Goal: Task Accomplishment & Management: Use online tool/utility

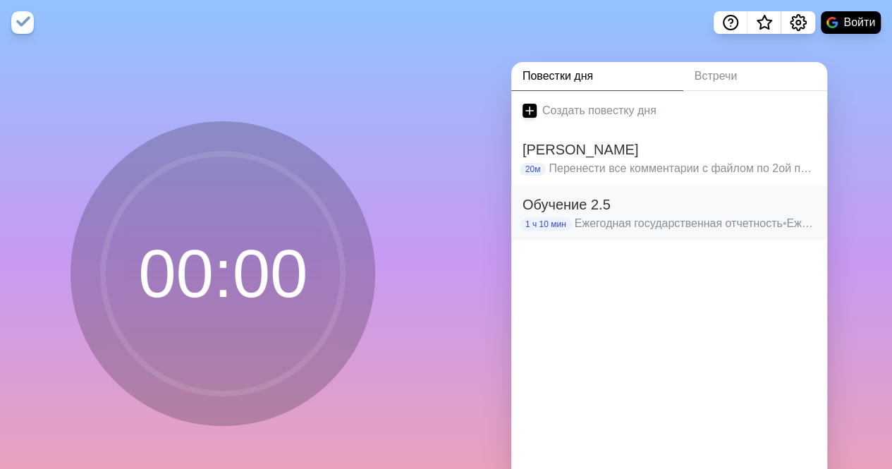
click at [613, 215] on p "Ежегодная государственная отчетность • Ежегодная государственная отчетность • О…" at bounding box center [695, 223] width 241 height 17
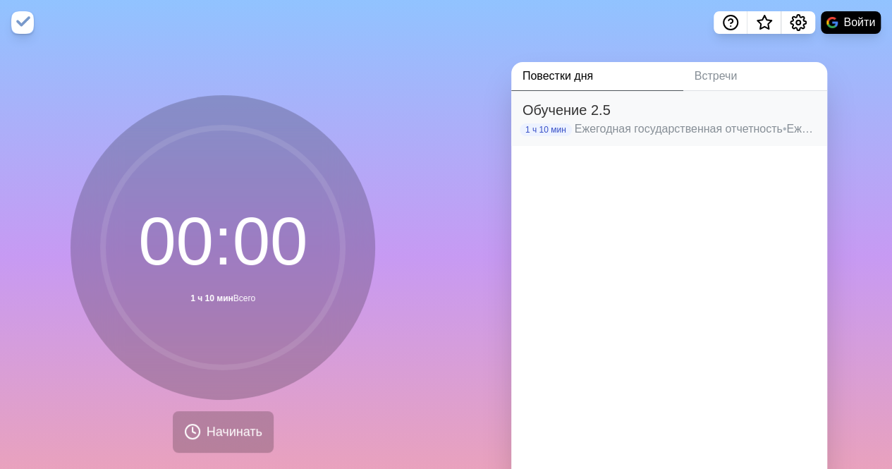
click at [598, 117] on font "Обучение 2.5" at bounding box center [566, 110] width 88 height 16
click at [609, 123] on font "Ежегодная государственная отчетность" at bounding box center [679, 129] width 208 height 12
click at [728, 121] on p "Ежегодная государственная отчетность • Ежегодная государственная отчетность • О…" at bounding box center [695, 129] width 241 height 17
click at [726, 123] on font "Ежегодная государственная отчетность" at bounding box center [679, 129] width 208 height 12
click at [723, 109] on h2 "Обучение 2.5" at bounding box center [668, 109] width 293 height 21
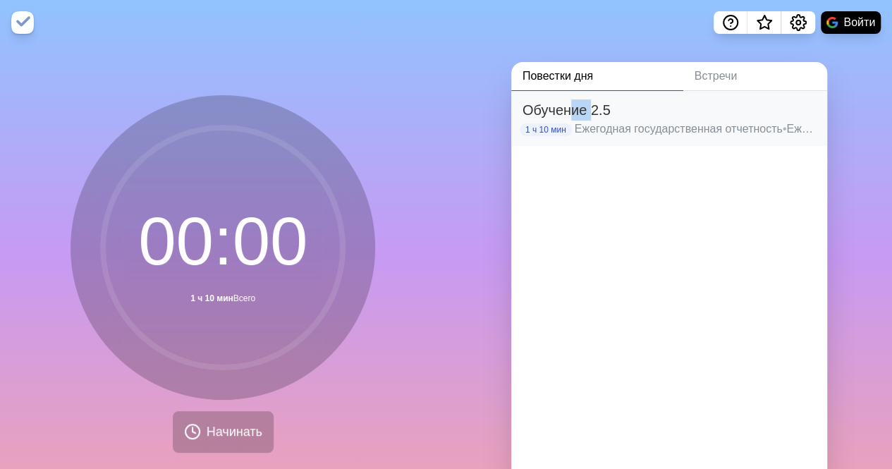
click at [564, 118] on font "Обучение 2.5" at bounding box center [566, 110] width 88 height 16
click at [534, 125] on font "1 ч 10 мин" at bounding box center [545, 130] width 41 height 10
click at [513, 107] on div "Обучение 2.5 1 ч 10 мин Ежегодная государственная отчетность • Ежегодная госуда…" at bounding box center [669, 118] width 316 height 55
click at [713, 74] on font "Встречи" at bounding box center [716, 76] width 43 height 12
click at [551, 75] on font "Повестки дня" at bounding box center [557, 76] width 71 height 12
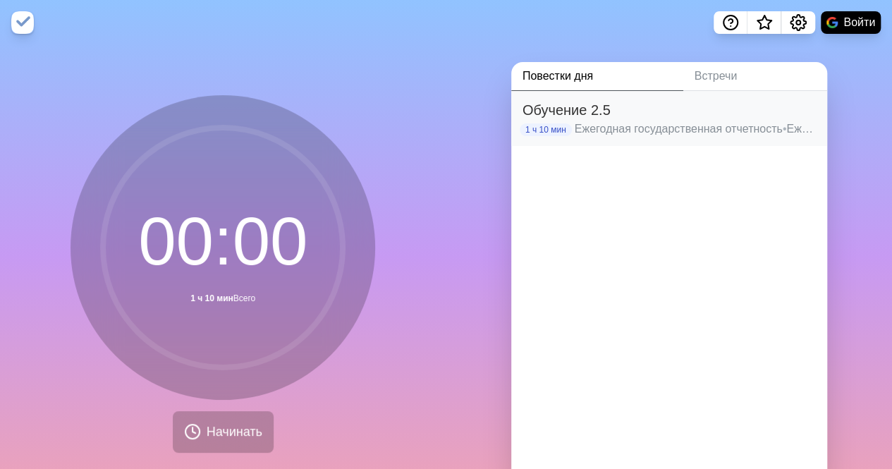
click at [582, 129] on font "Ежегодная государственная отчетность" at bounding box center [679, 129] width 208 height 12
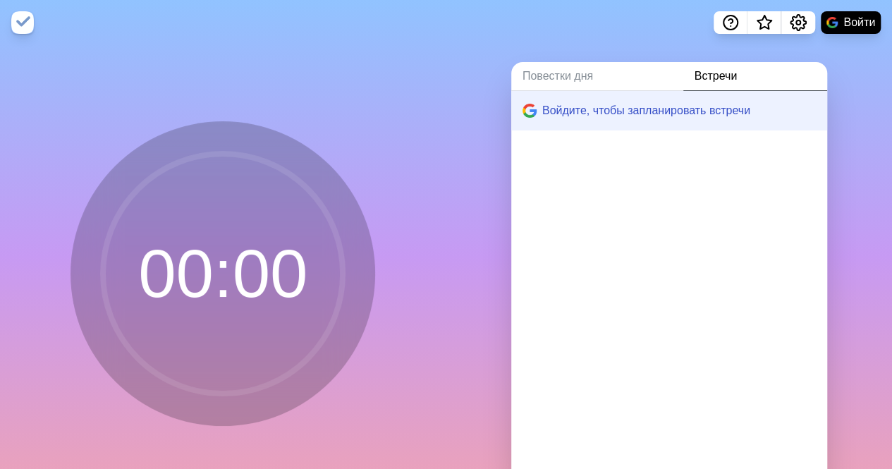
click at [494, 59] on div "Повестки дня Встречи Войдите, чтобы запланировать встречи" at bounding box center [669, 279] width 446 height 468
click at [861, 27] on font "Войти" at bounding box center [859, 22] width 32 height 12
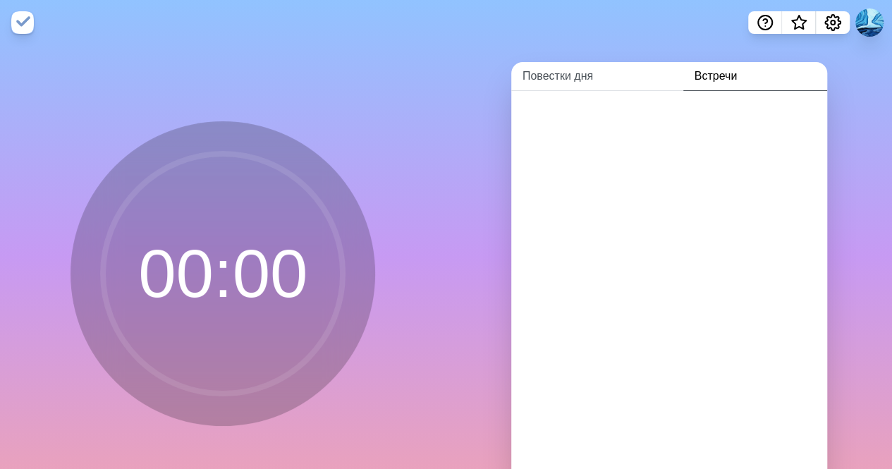
click at [544, 75] on font "Повестки дня" at bounding box center [557, 76] width 71 height 12
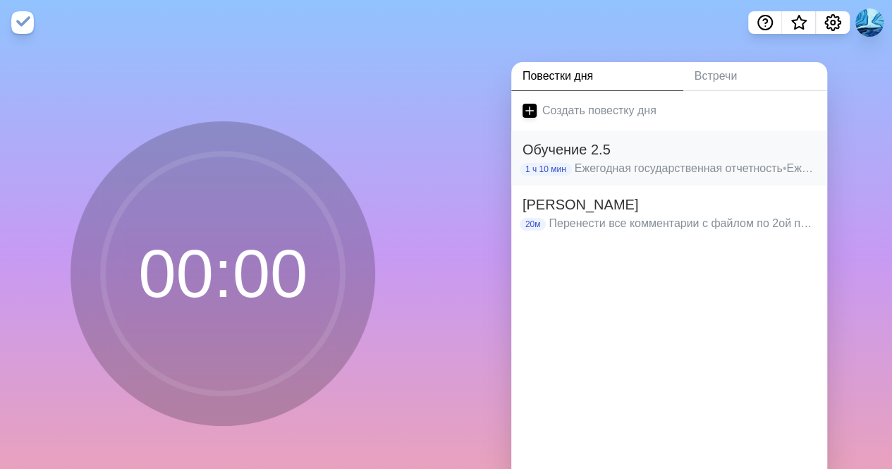
click at [601, 147] on font "Обучение 2.5" at bounding box center [566, 150] width 88 height 16
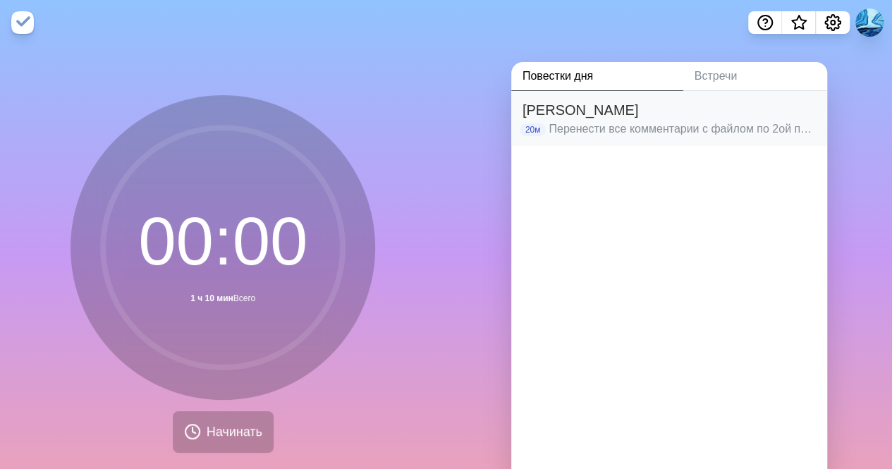
click at [589, 123] on font "Перенести все комментарии с файлом по 2ой программе" at bounding box center [700, 129] width 302 height 12
click at [558, 123] on font "Перенести все комментарии с файлом по 2ой программе" at bounding box center [700, 129] width 302 height 12
click at [14, 24] on img at bounding box center [22, 22] width 23 height 23
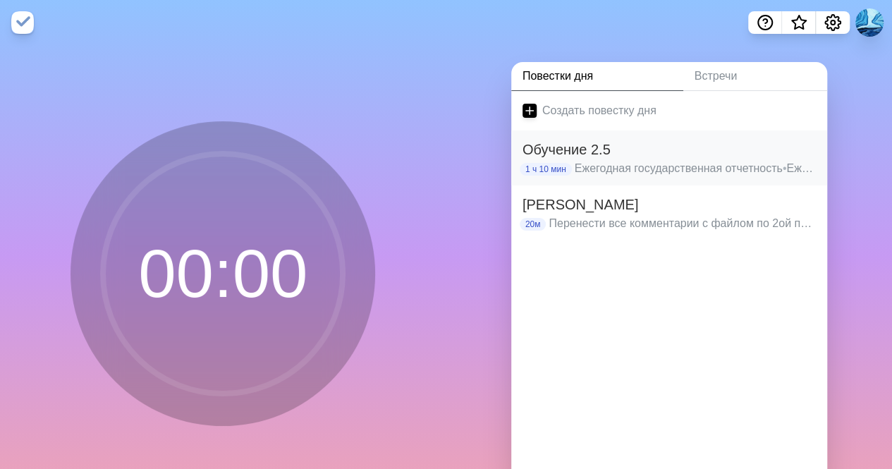
click at [786, 171] on font "Ежегодная государственная отчетность" at bounding box center [890, 168] width 208 height 12
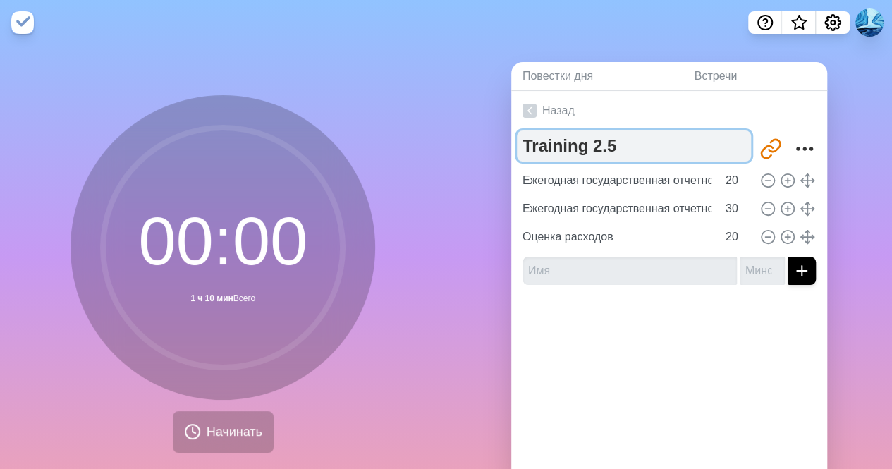
click at [606, 150] on textarea "Training 2.5" at bounding box center [634, 145] width 234 height 31
type textarea "Training 2.4"
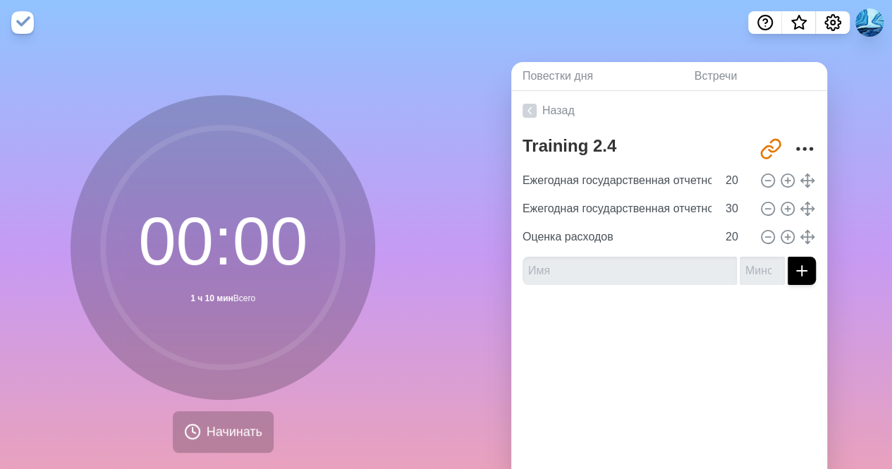
click at [460, 133] on div "Повестки дня Встречи Назад Training 2.4 http://timeblocks.co/-O_HLA7hLvRMio_n4u…" at bounding box center [669, 279] width 446 height 468
